Goal: Browse casually: Explore the website without a specific task or goal

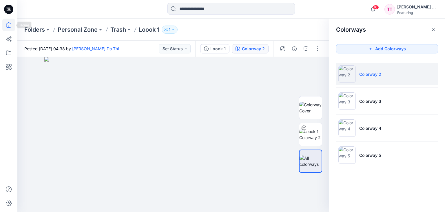
click at [11, 26] on icon at bounding box center [8, 24] width 5 height 5
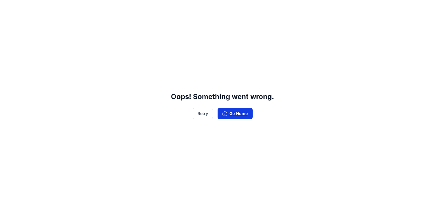
click at [223, 115] on icon "button" at bounding box center [225, 113] width 5 height 5
click at [233, 113] on button "Go Home" at bounding box center [235, 114] width 35 height 12
click at [201, 113] on button "Retry" at bounding box center [203, 114] width 20 height 12
click at [226, 111] on icon "button" at bounding box center [225, 113] width 5 height 5
click at [227, 108] on button "Go Home" at bounding box center [235, 114] width 35 height 12
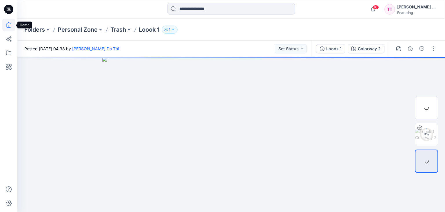
click at [10, 23] on icon at bounding box center [8, 24] width 5 height 5
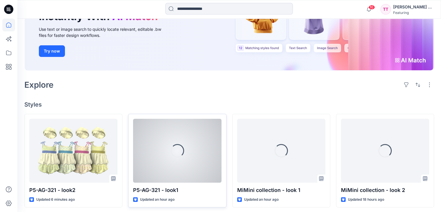
scroll to position [116, 0]
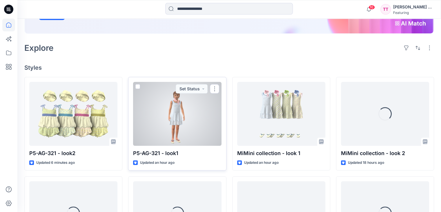
click at [197, 119] on div at bounding box center [177, 114] width 88 height 64
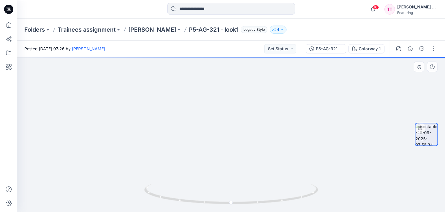
drag, startPoint x: 240, startPoint y: 98, endPoint x: 237, endPoint y: 110, distance: 12.0
click at [237, 110] on img at bounding box center [231, 119] width 239 height 185
drag, startPoint x: 236, startPoint y: 166, endPoint x: 260, endPoint y: 48, distance: 120.8
click at [260, 43] on div "Posted [DATE] 07:26 by [PERSON_NAME] Set Status P5-AG-321 - look1 Colorway 1 Co…" at bounding box center [231, 126] width 428 height 171
drag, startPoint x: 270, startPoint y: 129, endPoint x: 266, endPoint y: 54, distance: 75.8
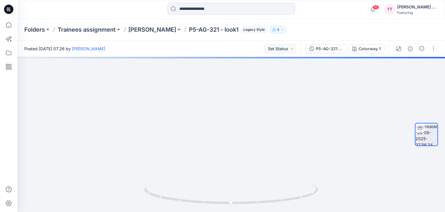
click at [266, 54] on div "Posted [DATE] 07:26 by [PERSON_NAME] Set Status P5-AG-321 - look1 Colorway 1 Co…" at bounding box center [231, 126] width 428 height 171
click at [9, 27] on icon at bounding box center [8, 24] width 5 height 5
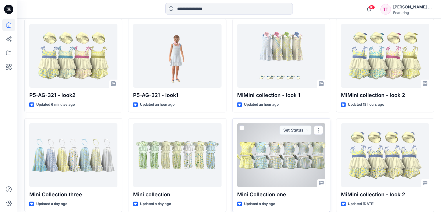
scroll to position [145, 0]
